Goal: Find contact information: Find contact information

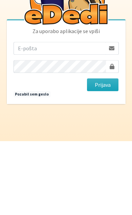
scroll to position [34, 0]
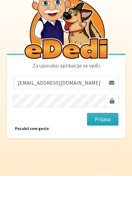
type input "[EMAIL_ADDRESS][DOMAIN_NAME]"
click at [102, 152] on button "Prijava" at bounding box center [103, 158] width 32 height 13
click at [114, 152] on button "Prijava" at bounding box center [103, 158] width 32 height 13
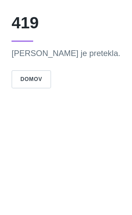
click at [46, 80] on button "Domov" at bounding box center [30, 79] width 39 height 18
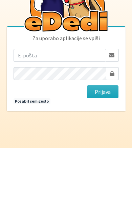
scroll to position [34, 0]
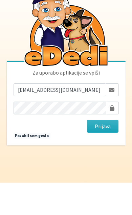
type input "ziga.dobnikar@protonmail.com"
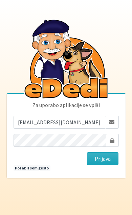
click at [110, 152] on button "Prijava" at bounding box center [103, 158] width 32 height 13
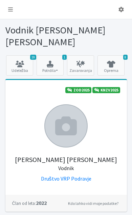
click at [7, 6] on link at bounding box center [11, 10] width 16 height 14
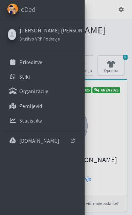
click at [15, 74] on icon at bounding box center [12, 77] width 9 height 6
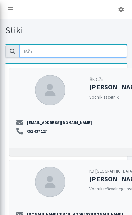
click at [25, 51] on input "email" at bounding box center [72, 51] width 107 height 13
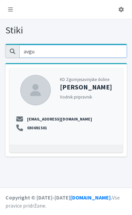
type input "avgu"
click at [28, 82] on div at bounding box center [35, 90] width 30 height 30
click at [68, 85] on strong "[PERSON_NAME]" at bounding box center [86, 87] width 52 height 8
click at [36, 95] on icon at bounding box center [35, 90] width 15 height 12
